Goal: Check status: Check status

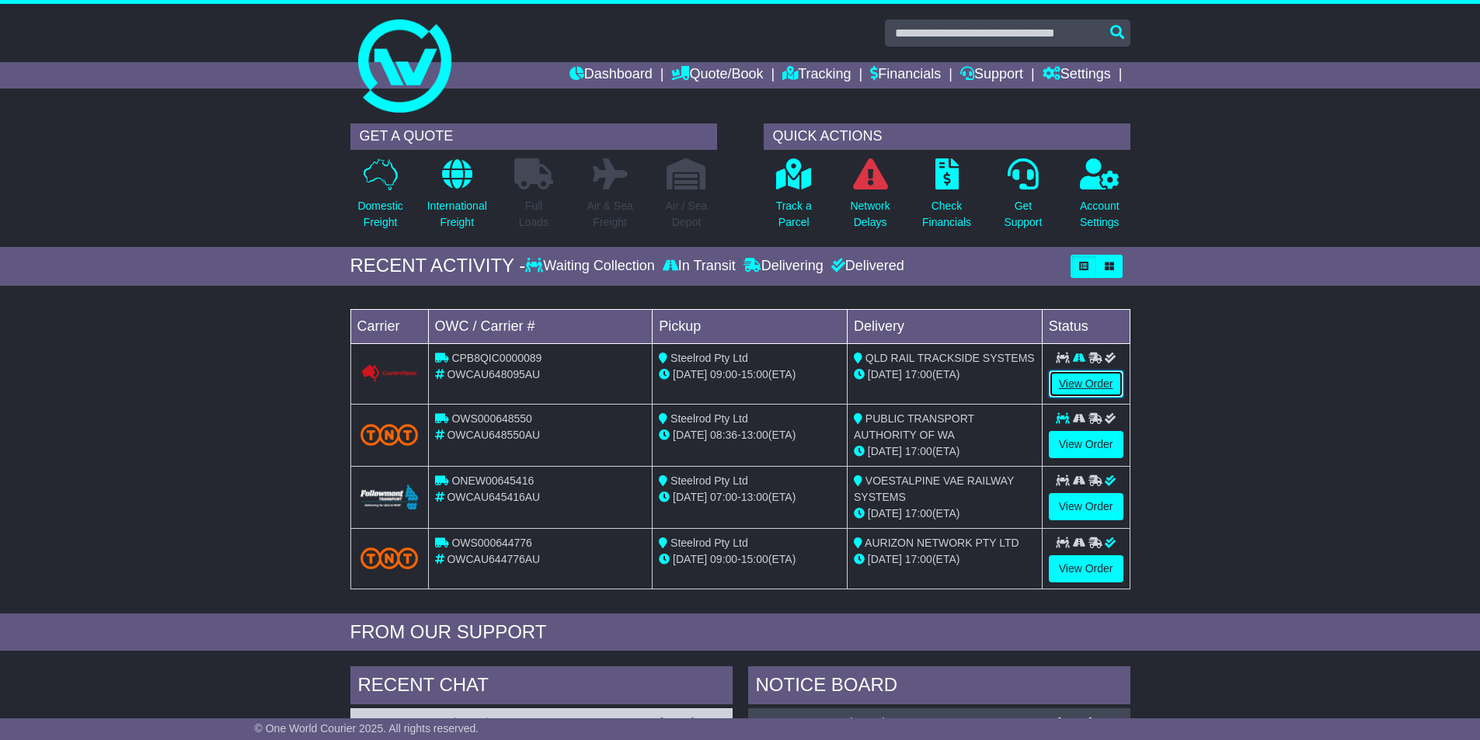
click at [1083, 381] on link "View Order" at bounding box center [1086, 383] width 75 height 27
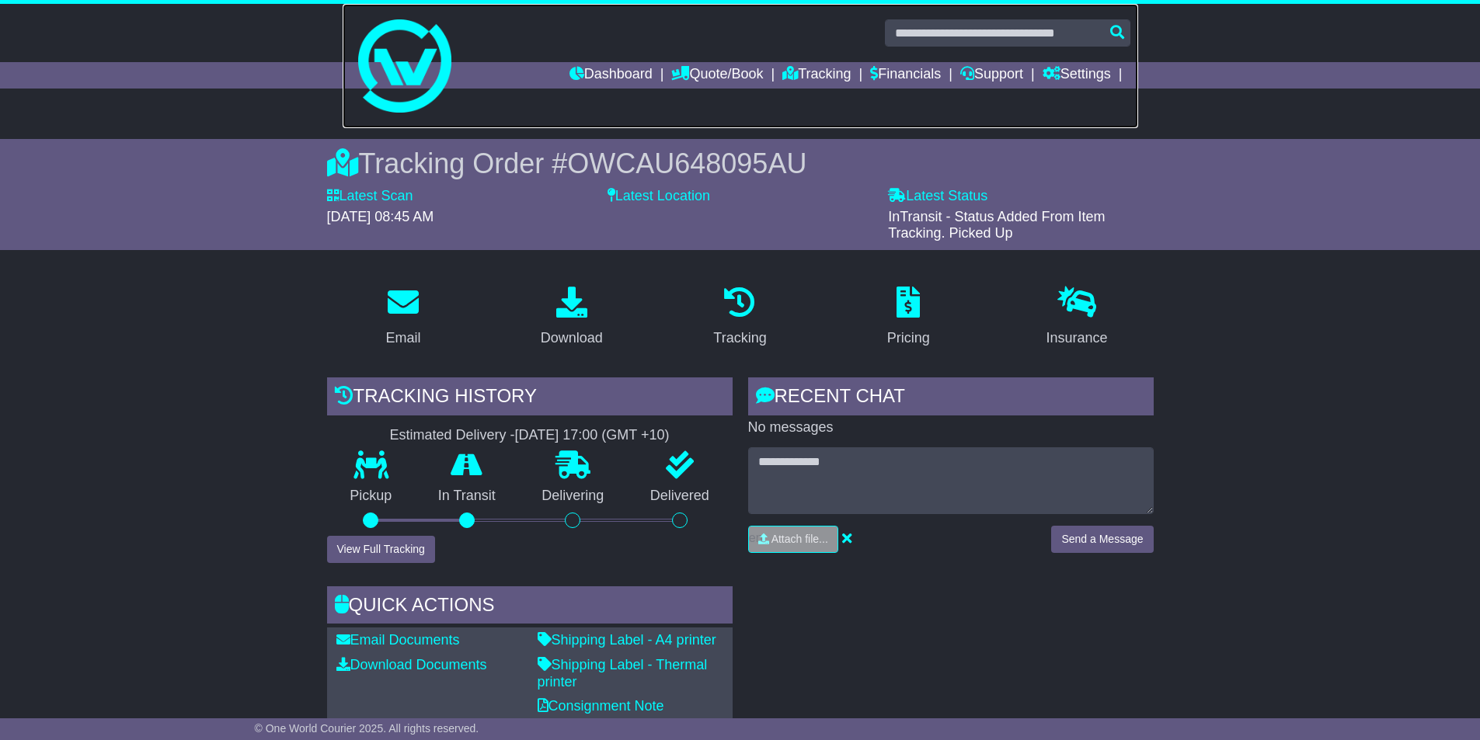
click at [593, 60] on link at bounding box center [740, 66] width 795 height 124
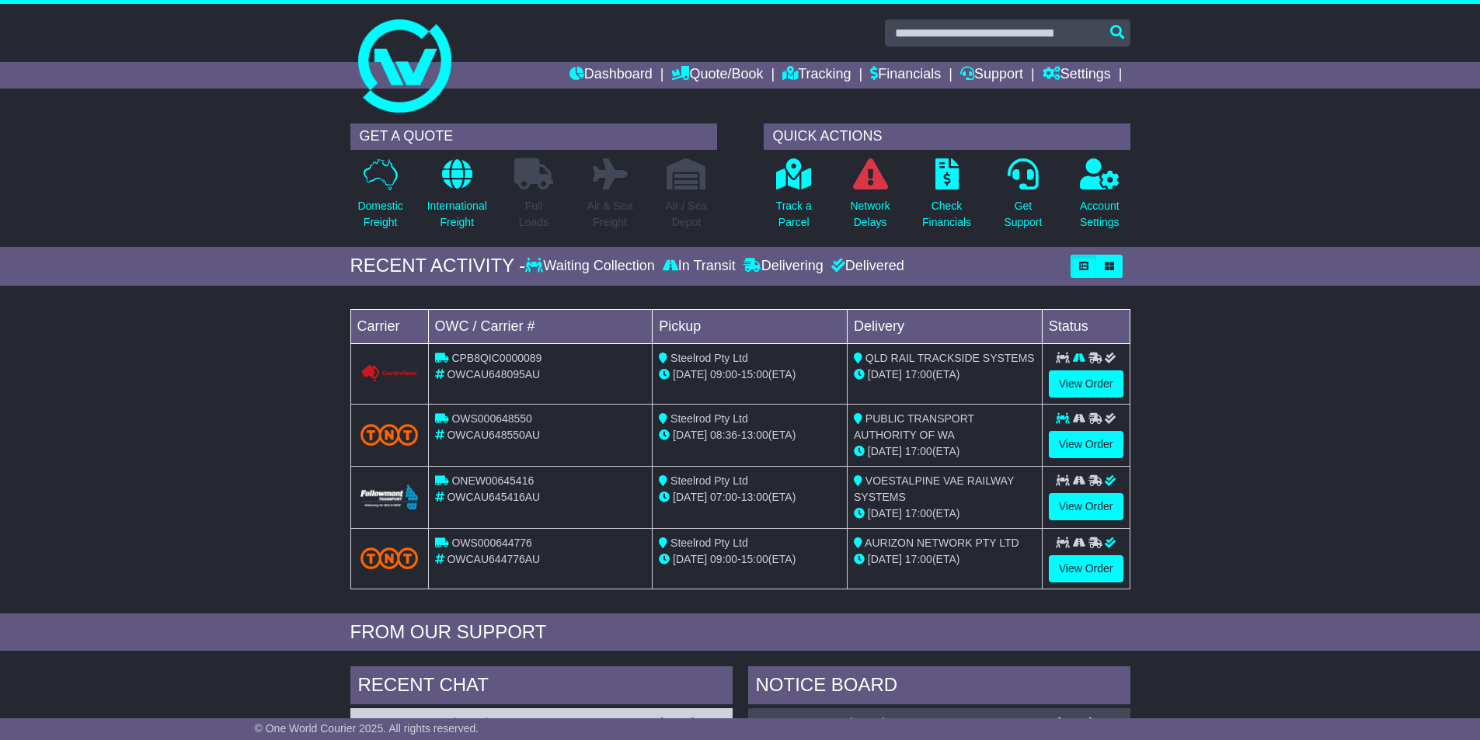
click at [625, 256] on div "RECENT ACTIVITY - Waiting Collection In Transit Delivering Delivered" at bounding box center [740, 266] width 780 height 23
click at [781, 173] on icon at bounding box center [793, 173] width 35 height 31
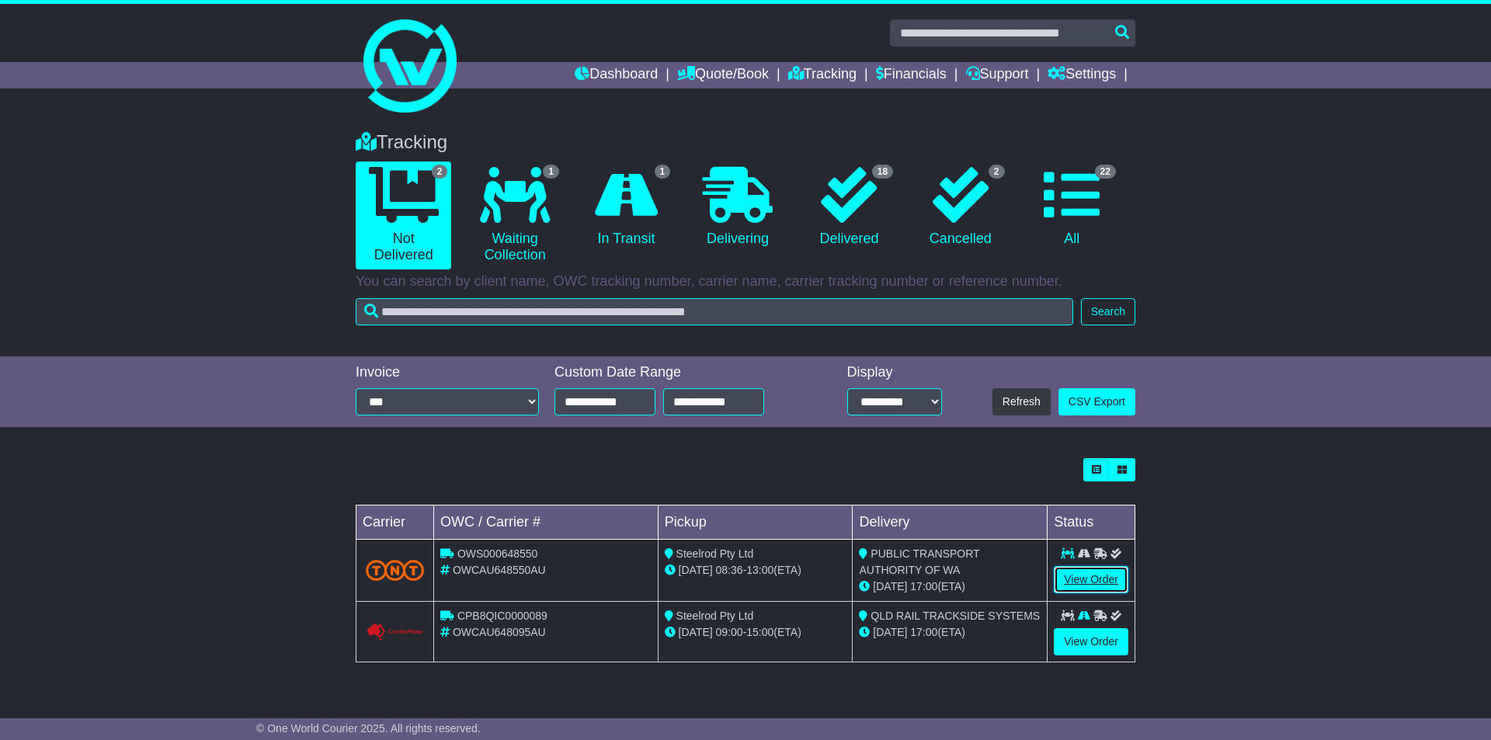
click at [1086, 576] on link "View Order" at bounding box center [1091, 579] width 75 height 27
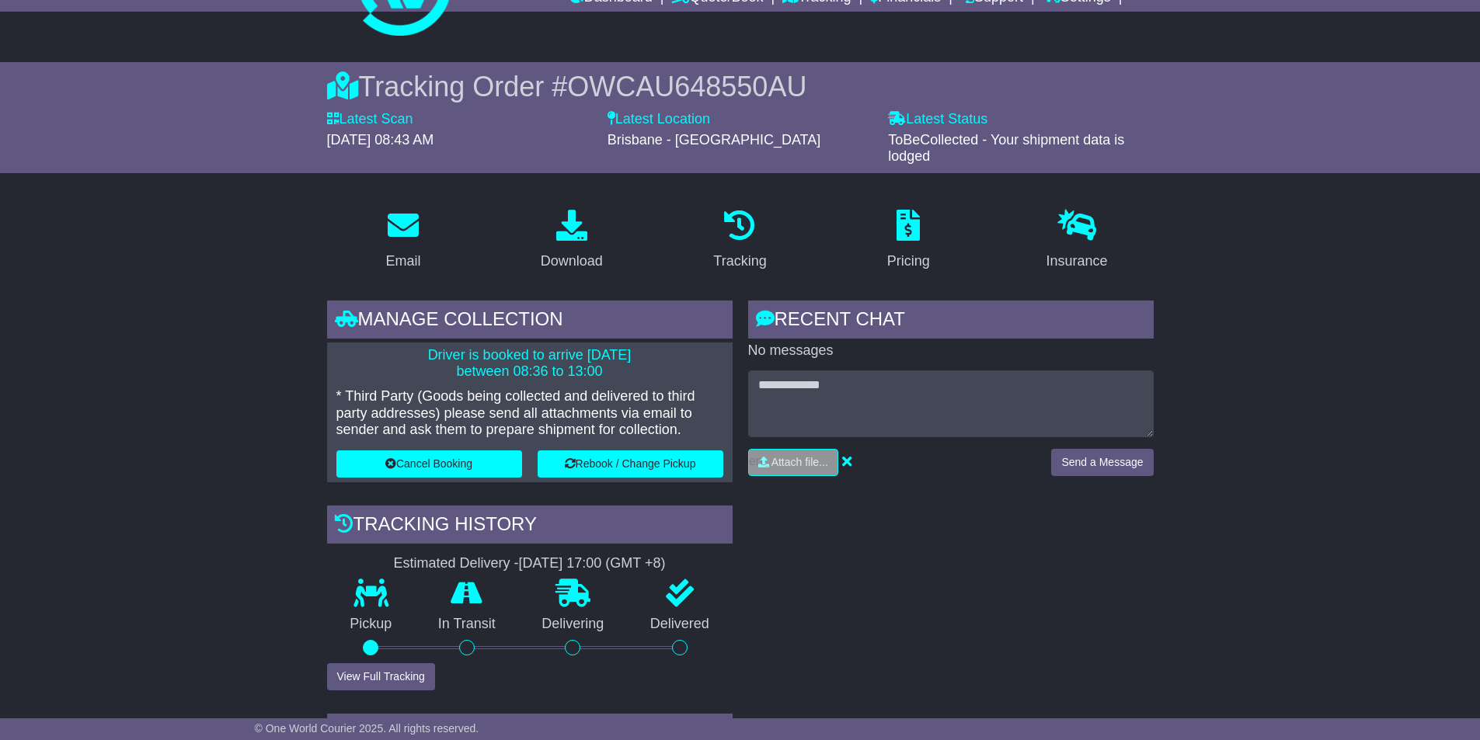
scroll to position [233, 0]
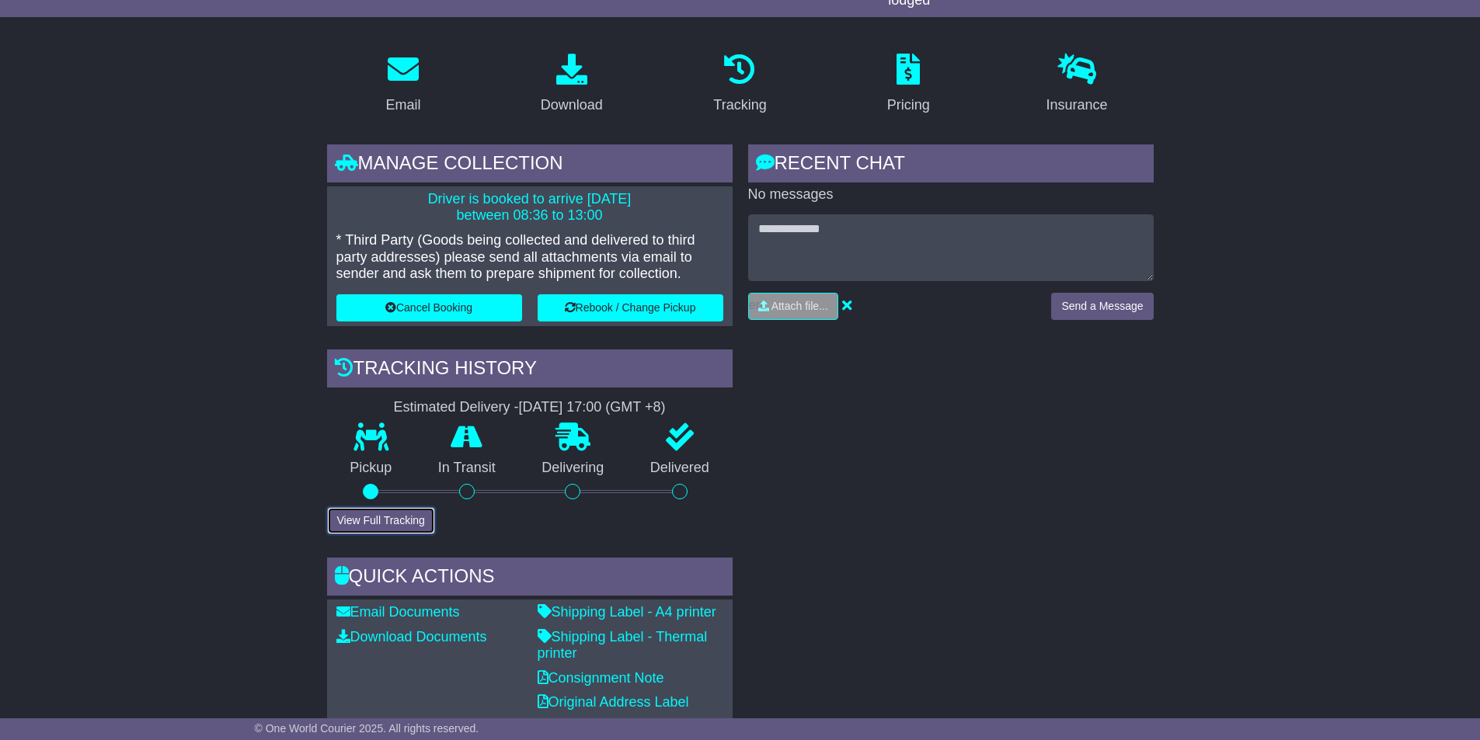
click at [409, 521] on button "View Full Tracking" at bounding box center [381, 520] width 108 height 27
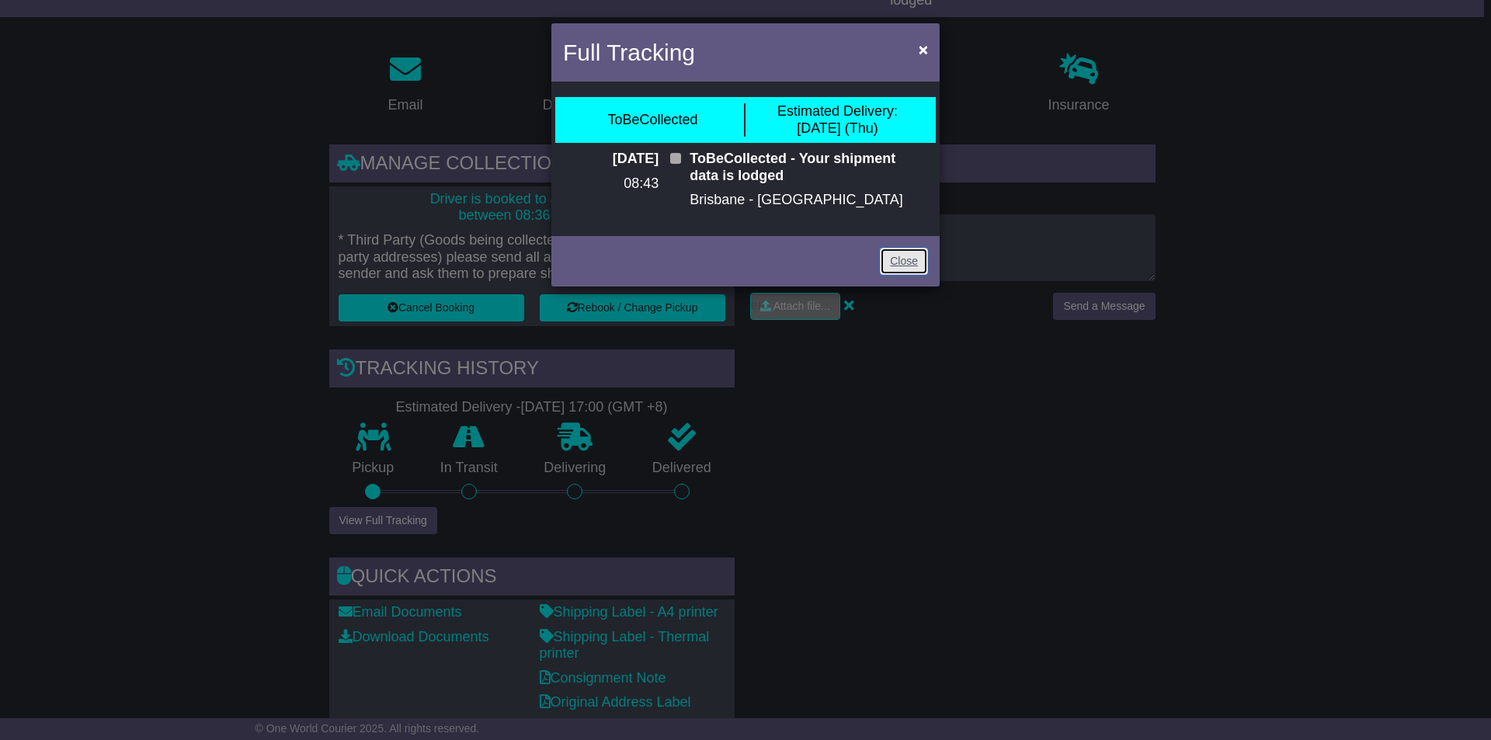
click at [920, 260] on link "Close" at bounding box center [904, 261] width 48 height 27
